Goal: Navigation & Orientation: Find specific page/section

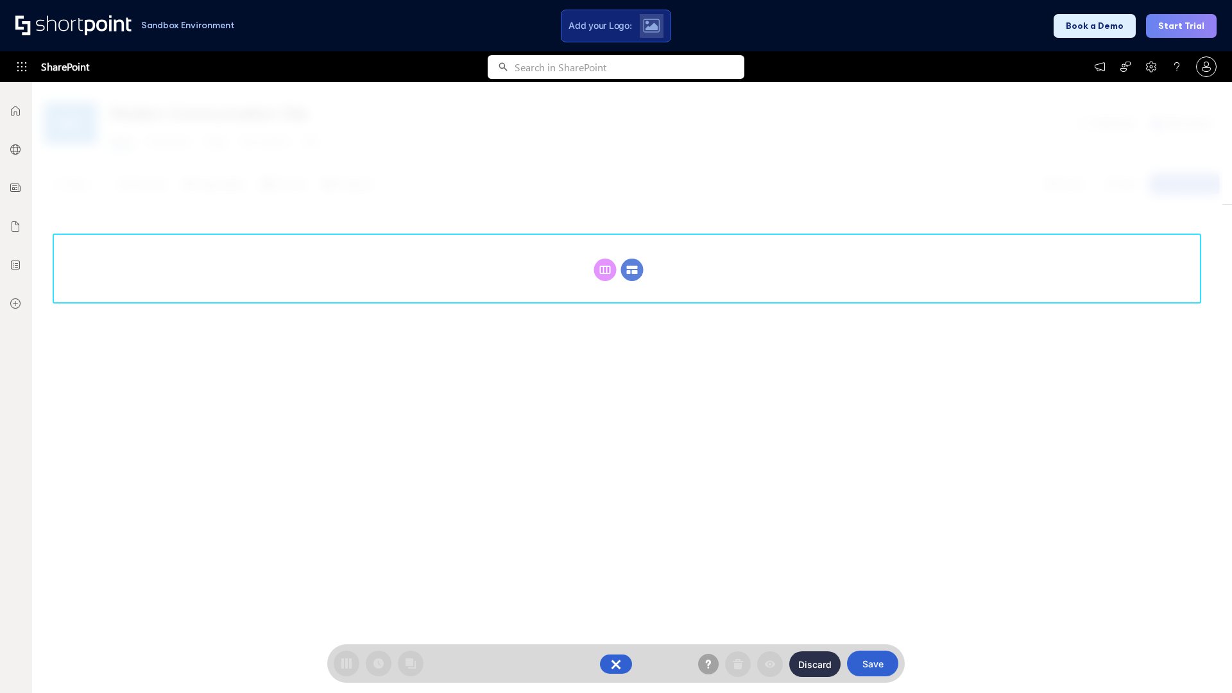
scroll to position [176, 0]
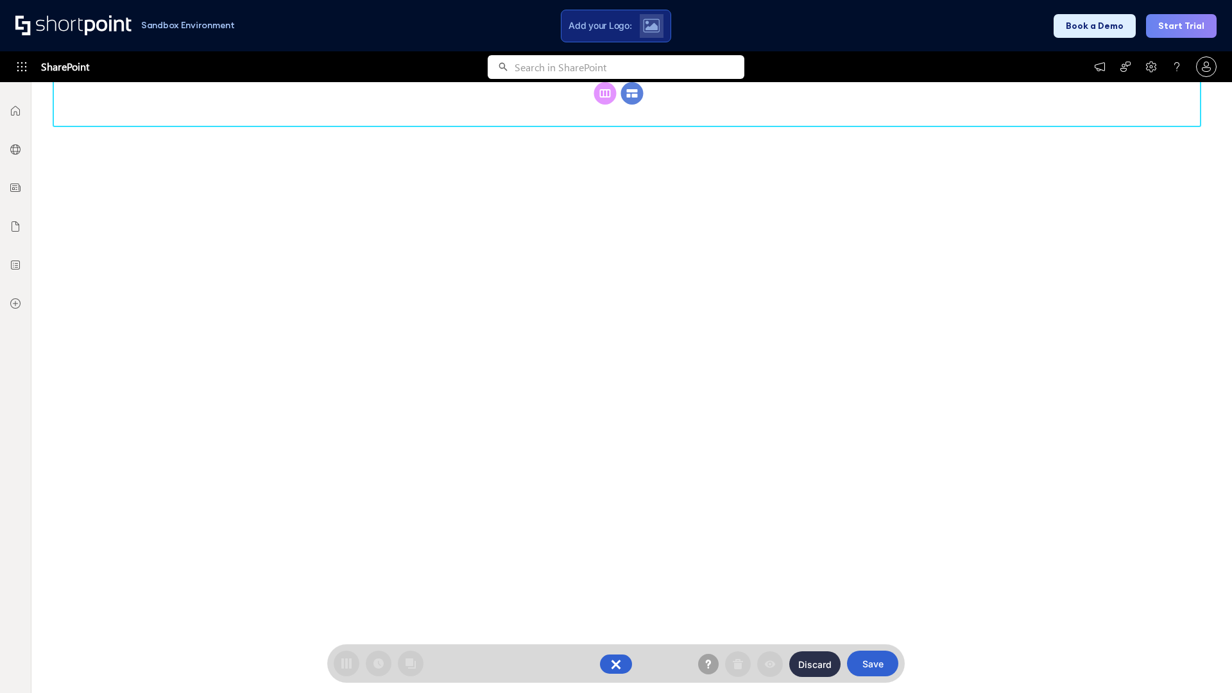
click at [632, 105] on circle at bounding box center [632, 93] width 22 height 22
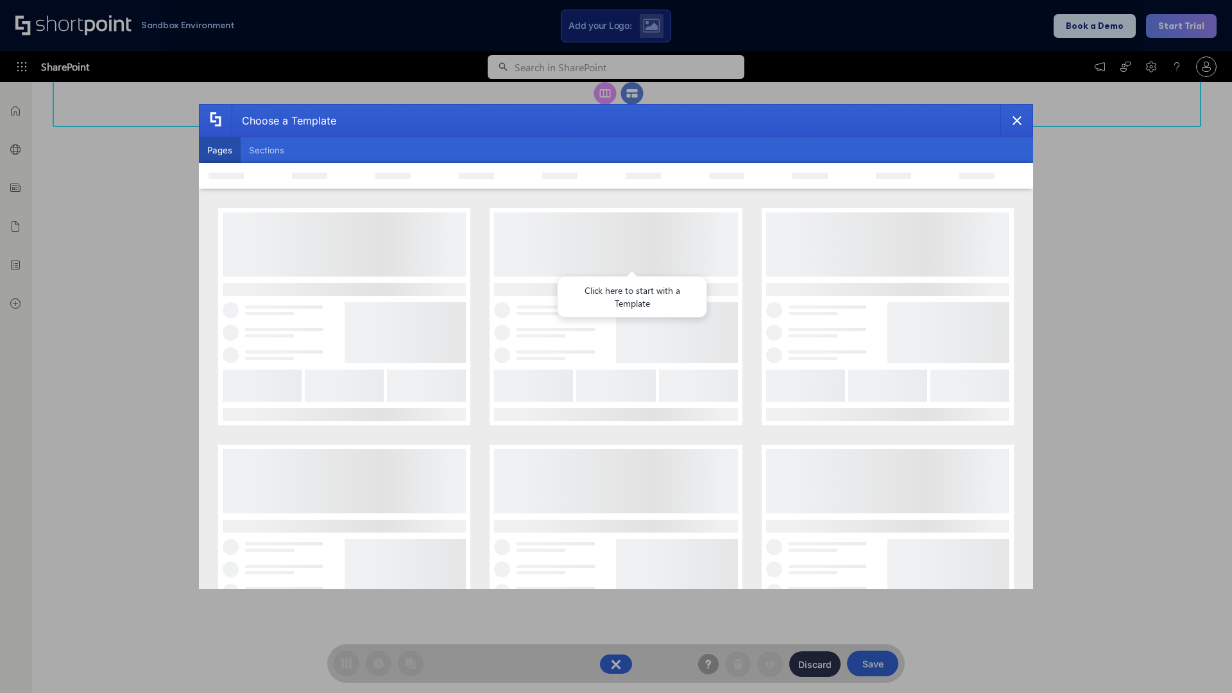
scroll to position [0, 0]
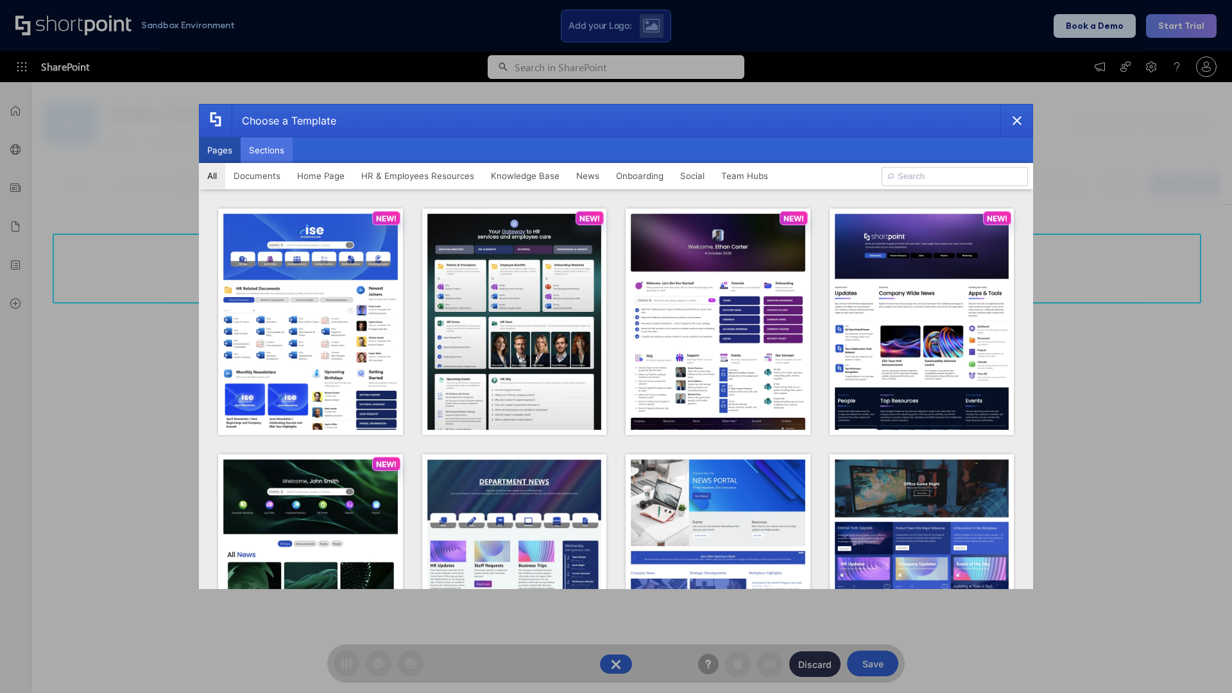
click at [266, 150] on button "Sections" at bounding box center [267, 150] width 52 height 26
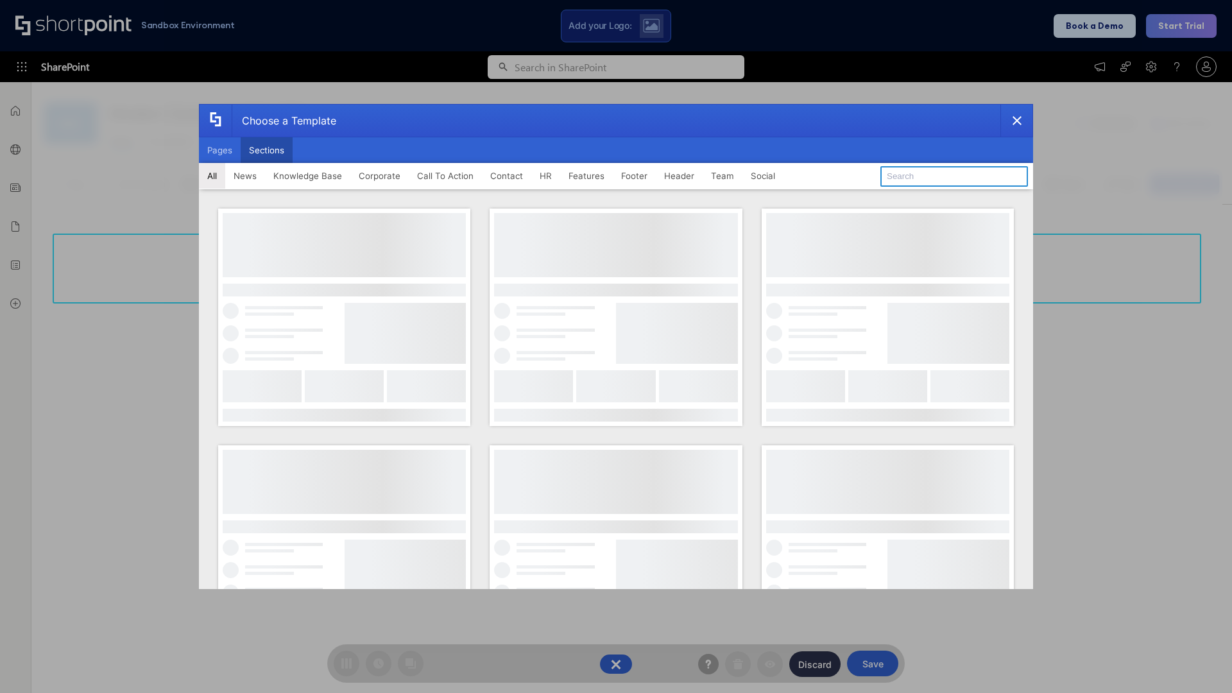
type input "Footer 7"
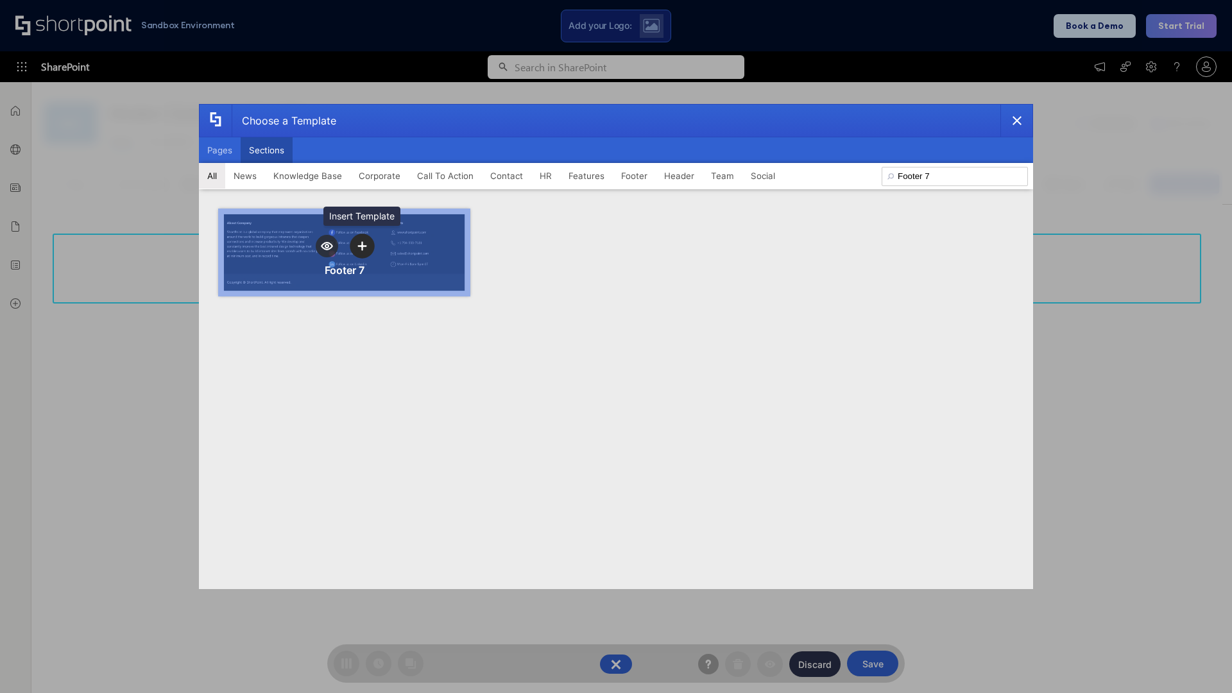
click at [362, 246] on icon "template selector" at bounding box center [361, 245] width 9 height 9
